Goal: Transaction & Acquisition: Purchase product/service

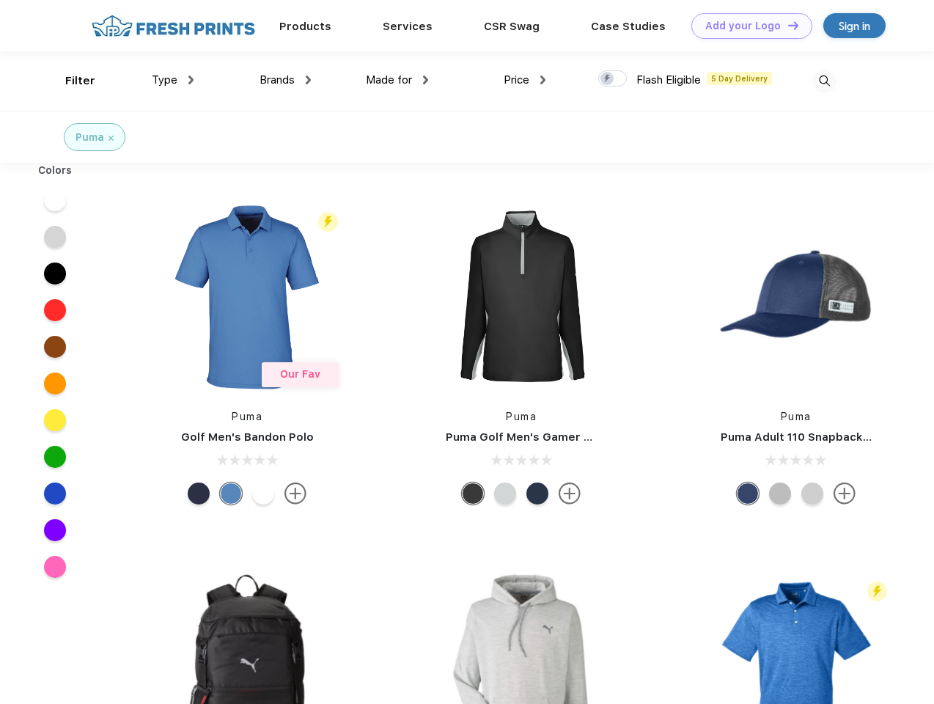
scroll to position [1, 0]
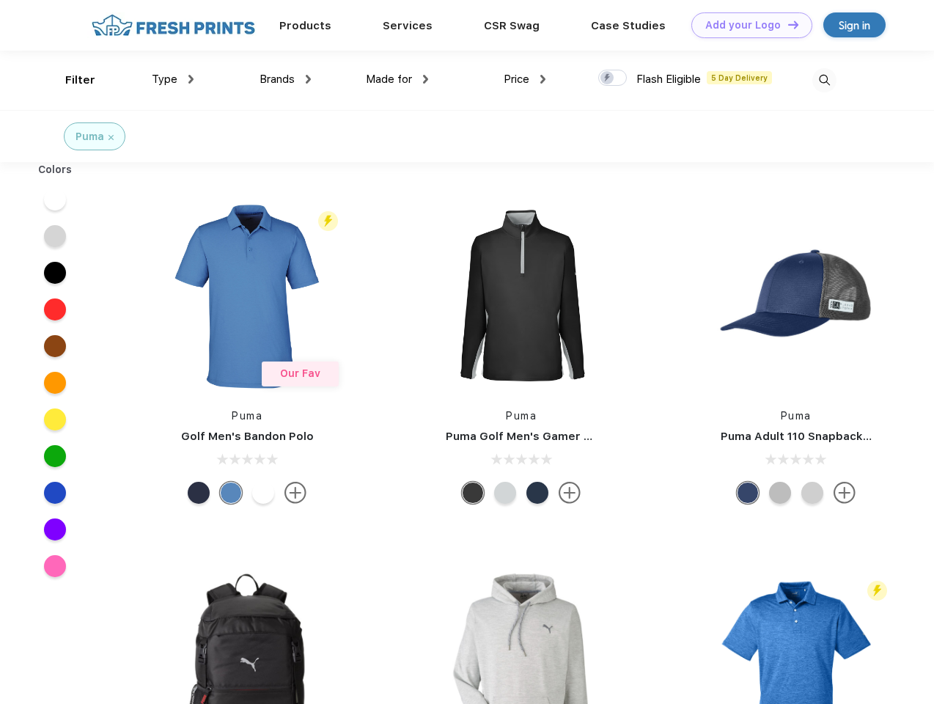
click at [746, 25] on link "Add your Logo Design Tool" at bounding box center [751, 25] width 121 height 26
click at [0, 0] on div "Design Tool" at bounding box center [0, 0] width 0 height 0
click at [786, 24] on link "Add your Logo Design Tool" at bounding box center [751, 25] width 121 height 26
click at [70, 80] on div "Filter" at bounding box center [80, 80] width 30 height 17
click at [173, 79] on span "Type" at bounding box center [165, 79] width 26 height 13
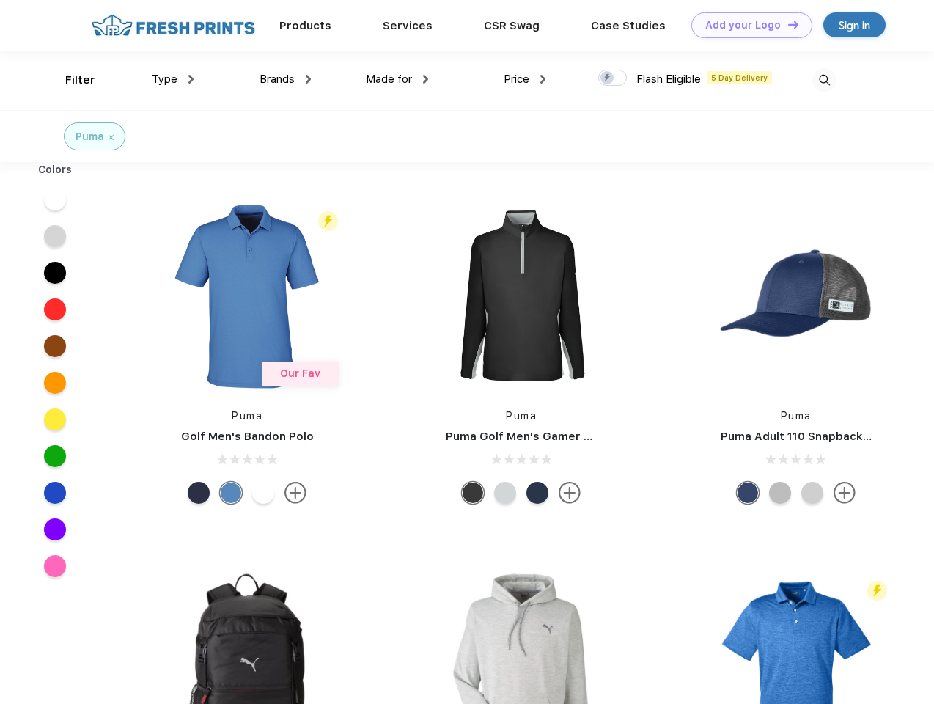
click at [285, 79] on span "Brands" at bounding box center [276, 79] width 35 height 13
click at [397, 79] on span "Made for" at bounding box center [389, 79] width 46 height 13
click at [525, 79] on span "Price" at bounding box center [516, 79] width 26 height 13
click at [613, 78] on div at bounding box center [612, 78] width 29 height 16
click at [608, 78] on input "checkbox" at bounding box center [603, 74] width 10 height 10
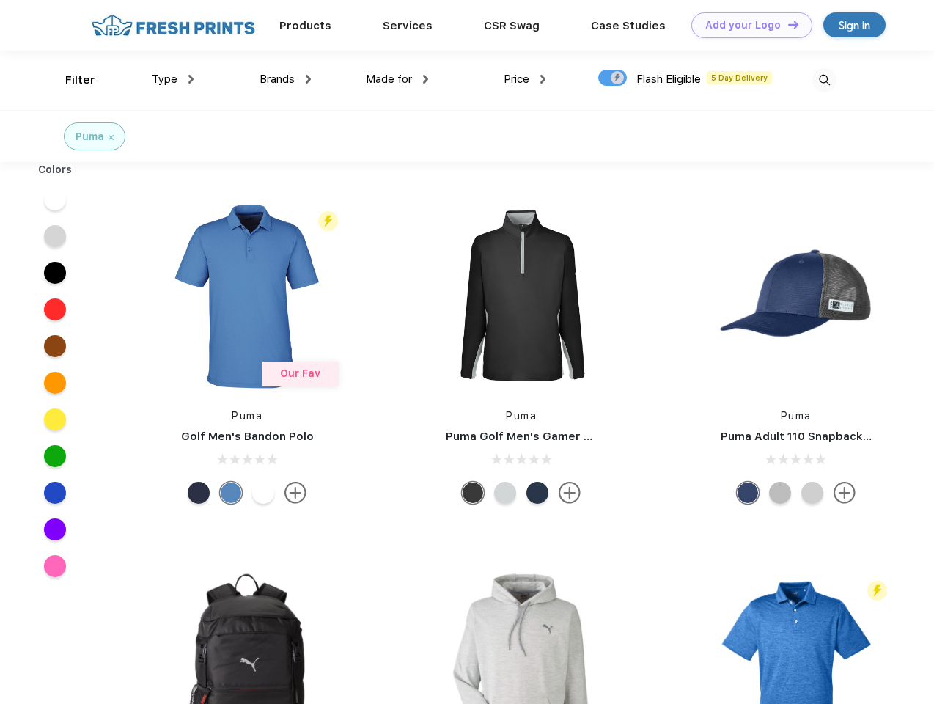
click at [824, 80] on img at bounding box center [824, 80] width 24 height 24
